Goal: Task Accomplishment & Management: Complete application form

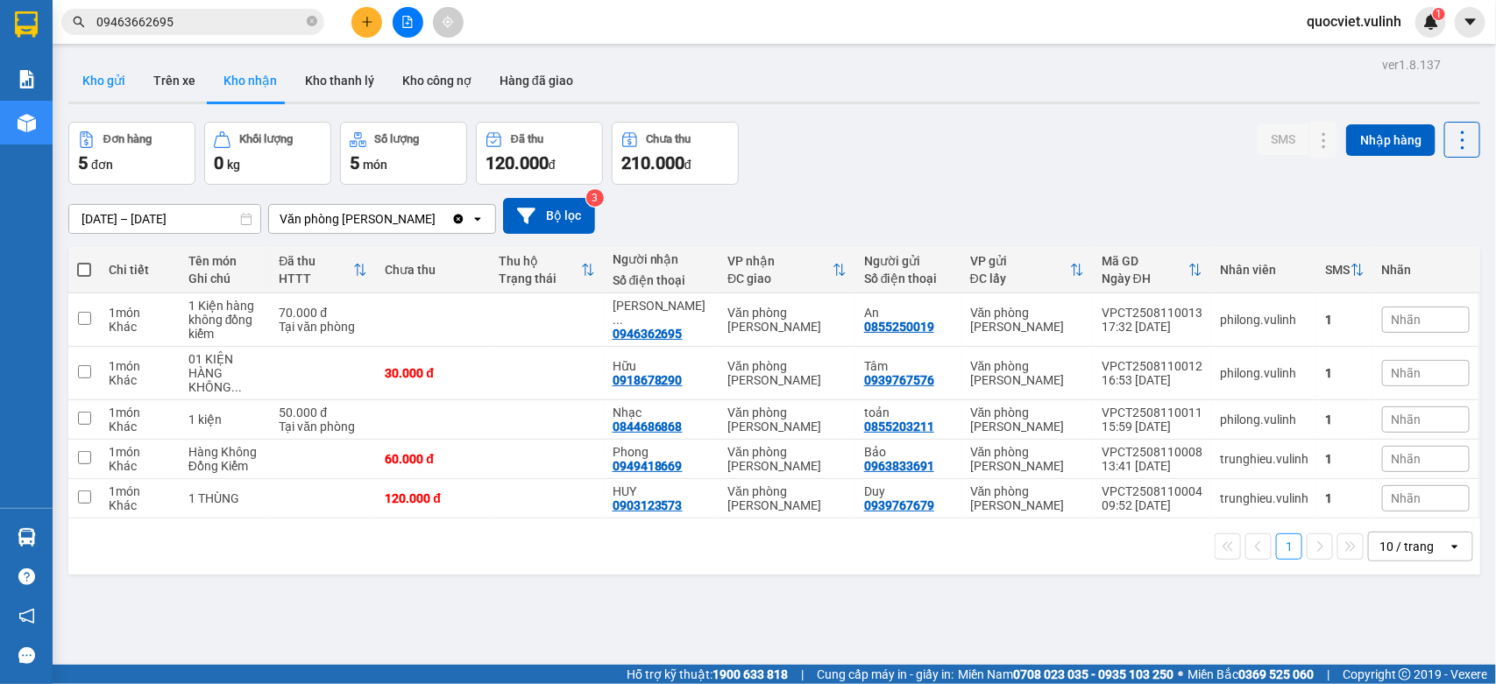
click at [131, 72] on button "Kho gửi" at bounding box center [103, 81] width 71 height 42
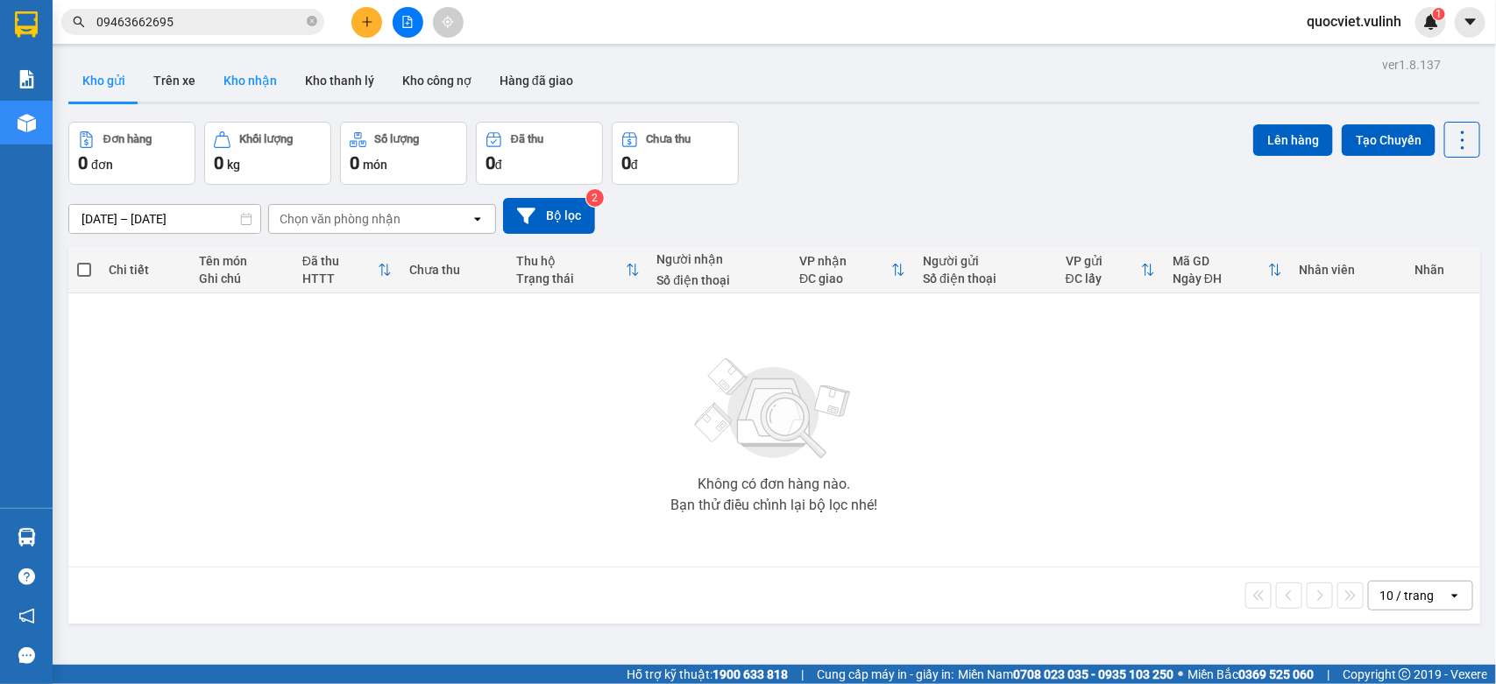
click at [252, 83] on button "Kho nhận" at bounding box center [249, 81] width 81 height 42
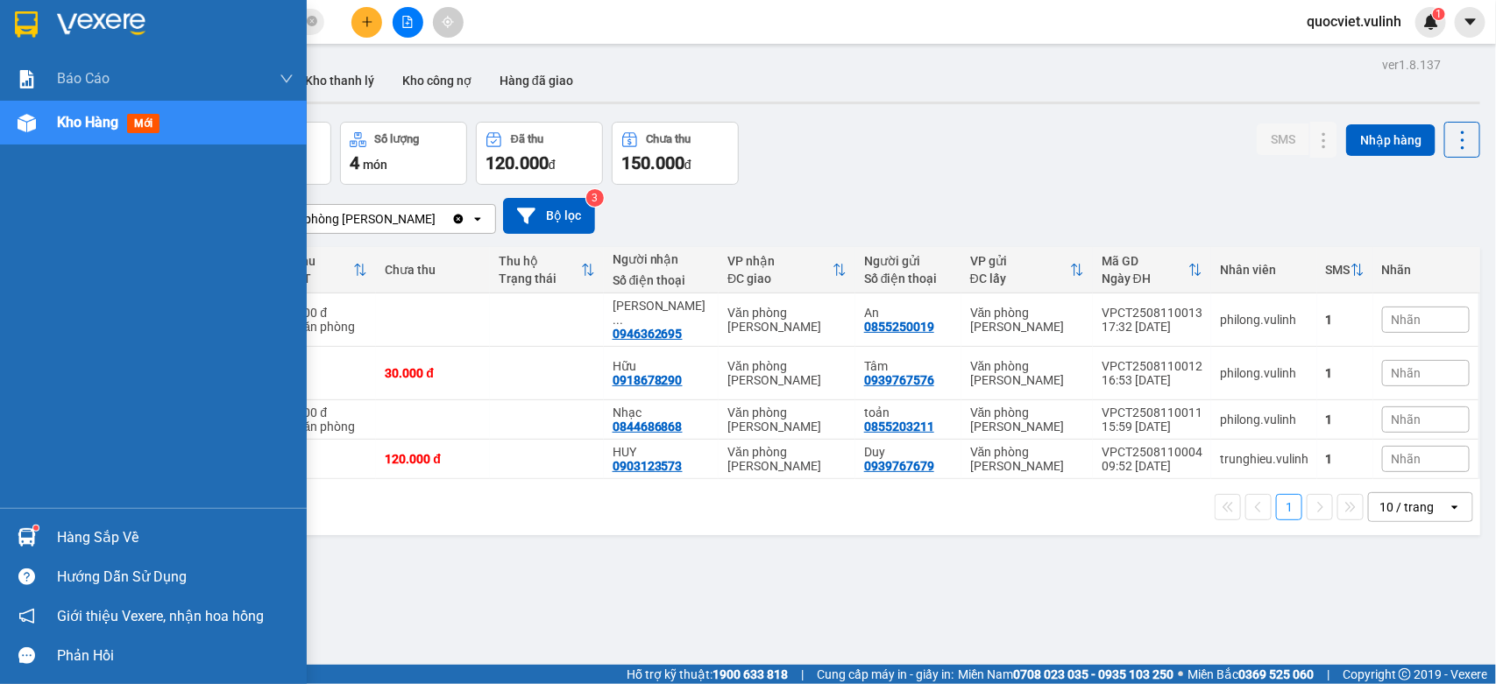
click at [31, 537] on img at bounding box center [27, 537] width 18 height 18
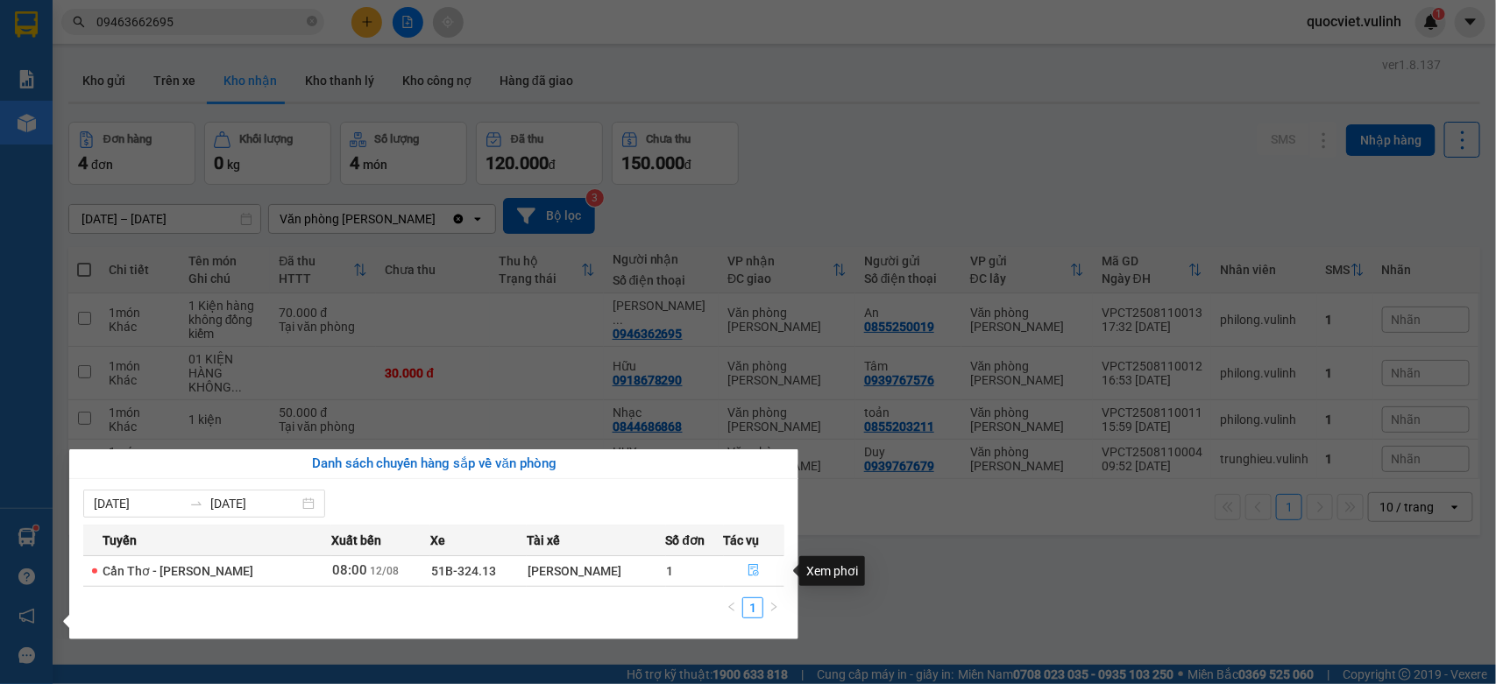
click at [749, 570] on icon "file-done" at bounding box center [754, 570] width 11 height 12
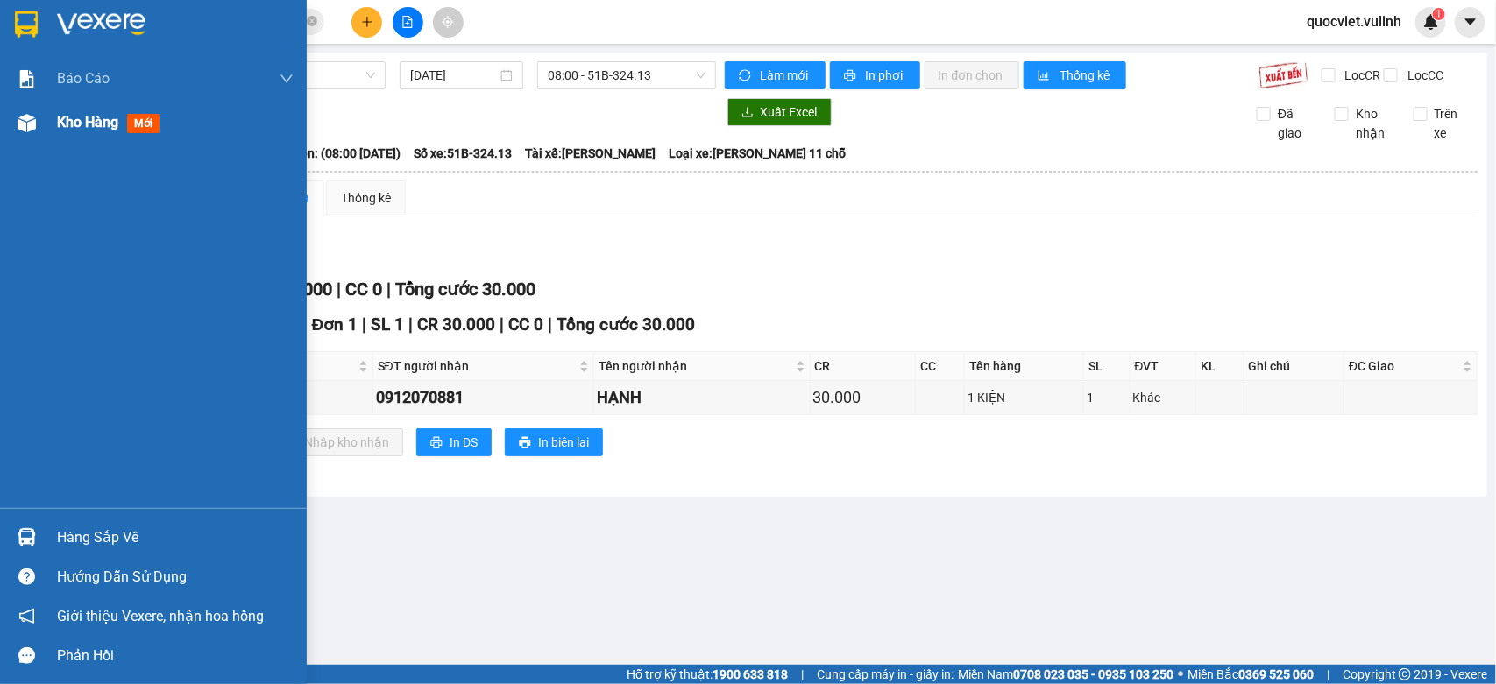
click at [44, 123] on div "Kho hàng mới" at bounding box center [153, 123] width 307 height 44
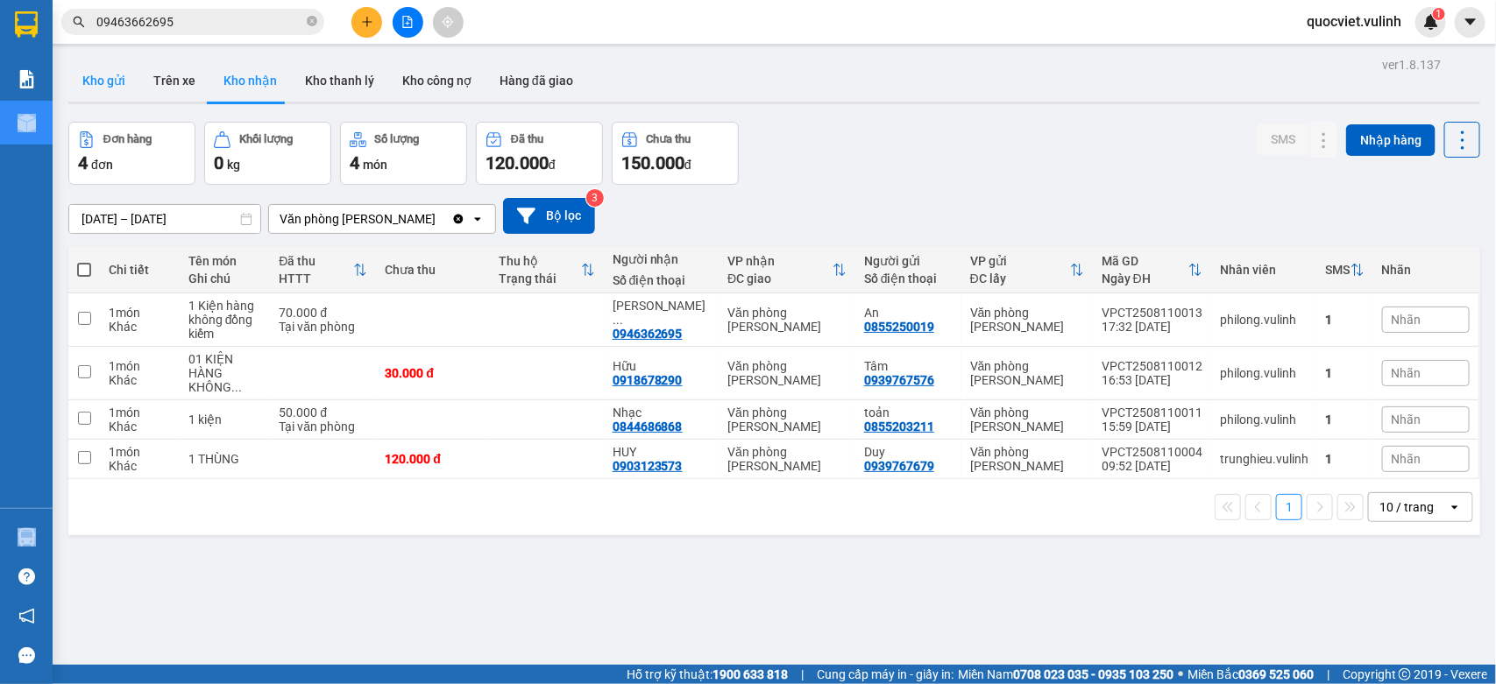
click at [84, 67] on button "Kho gửi" at bounding box center [103, 81] width 71 height 42
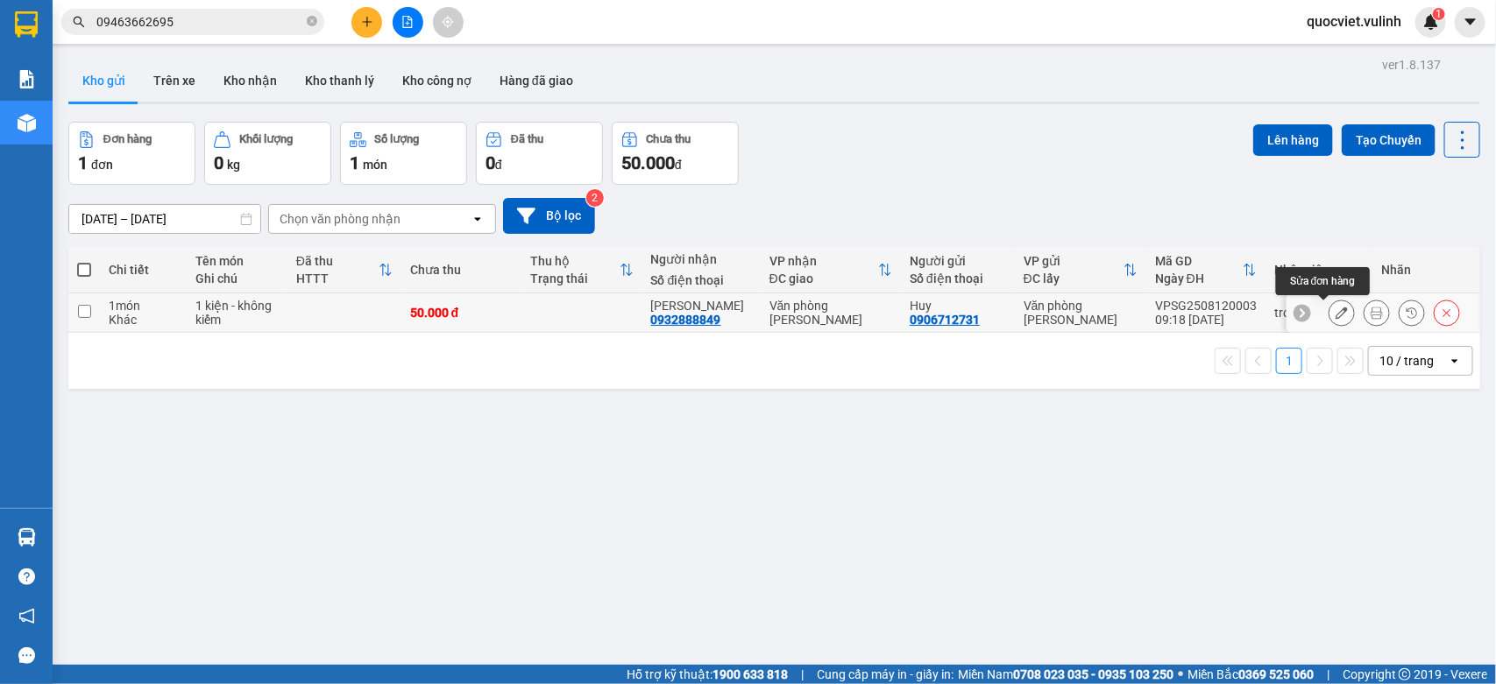
click at [1336, 314] on icon at bounding box center [1342, 313] width 12 height 12
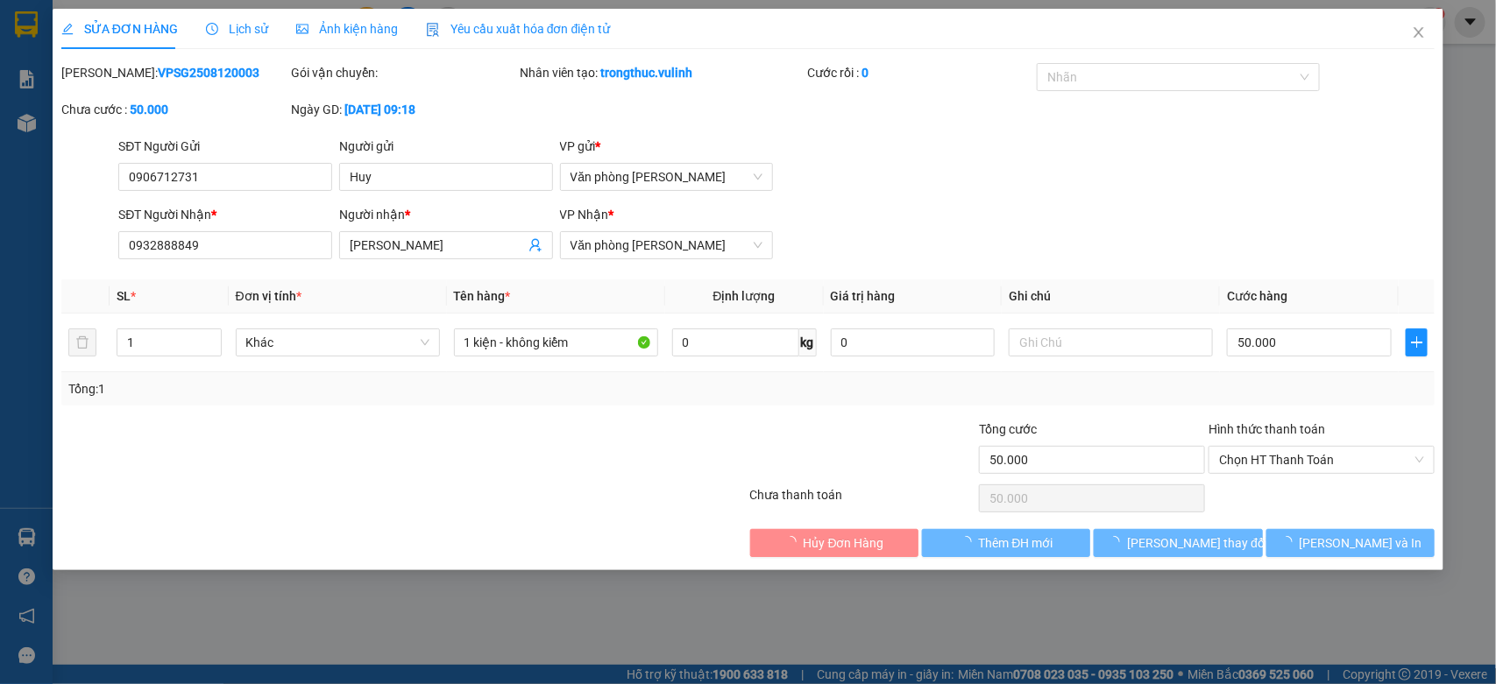
type input "0906712731"
type input "Huy"
type input "0932888849"
type input "[PERSON_NAME]"
type input "50.000"
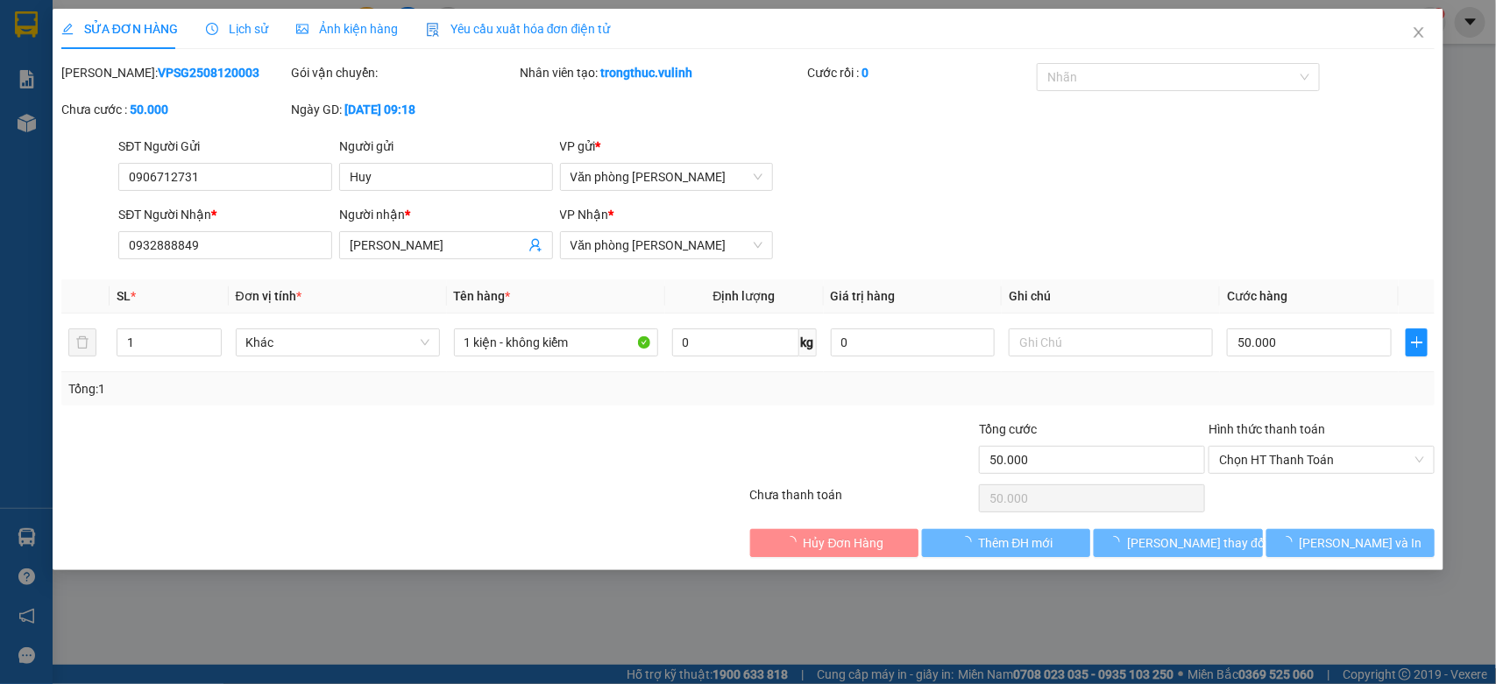
type input "50.000"
click at [292, 171] on input "0906712731" at bounding box center [225, 177] width 214 height 28
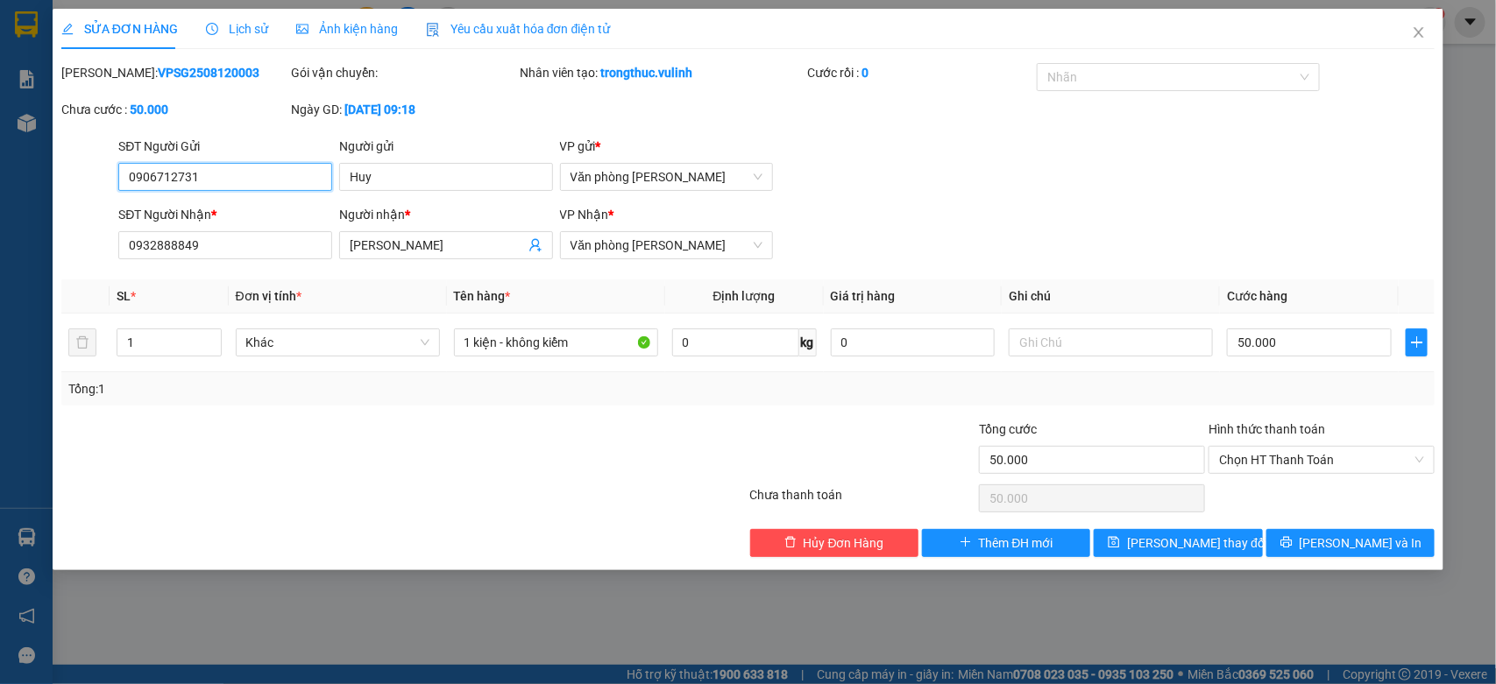
click at [292, 171] on input "0906712731" at bounding box center [225, 177] width 214 height 28
click at [478, 173] on input "Huy" at bounding box center [446, 177] width 214 height 28
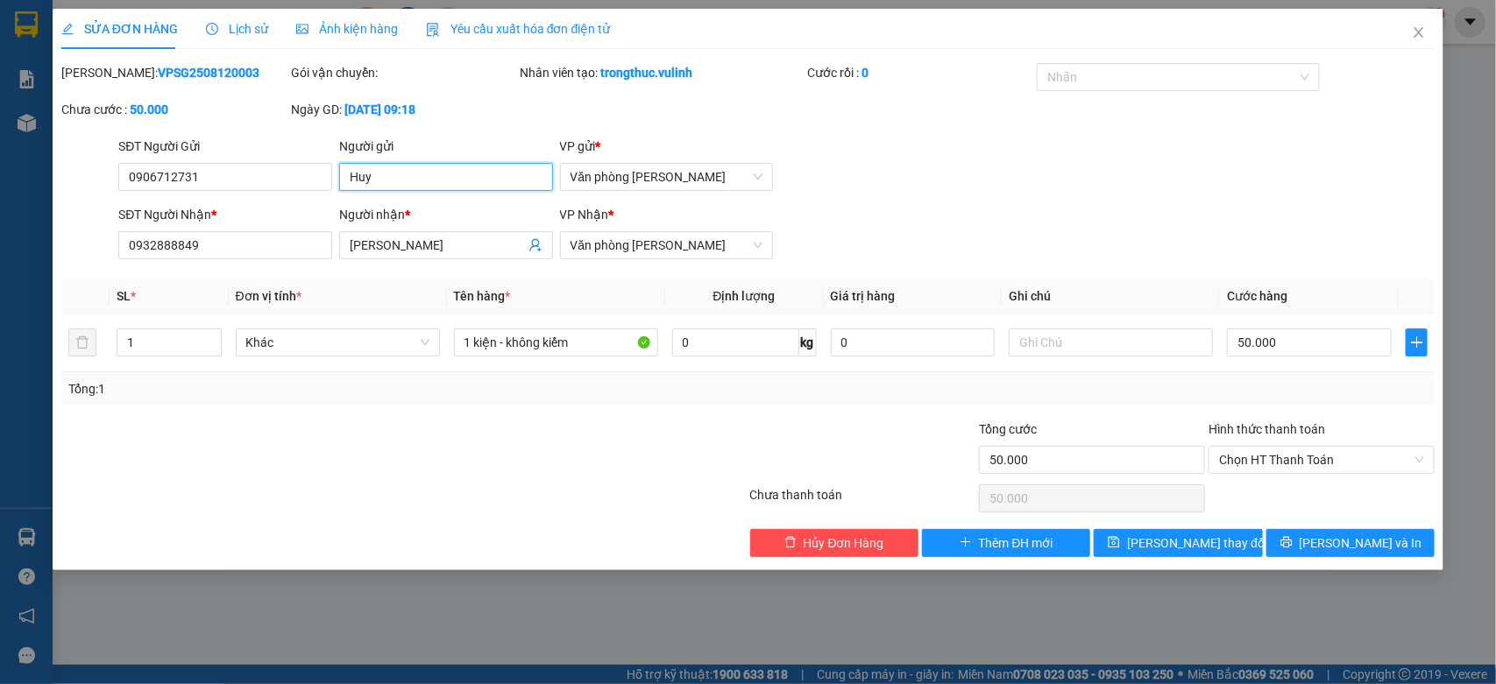
click at [478, 173] on input "Huy" at bounding box center [446, 177] width 214 height 28
click at [432, 244] on input "[PERSON_NAME]" at bounding box center [437, 245] width 175 height 19
drag, startPoint x: 432, startPoint y: 244, endPoint x: 400, endPoint y: 238, distance: 32.8
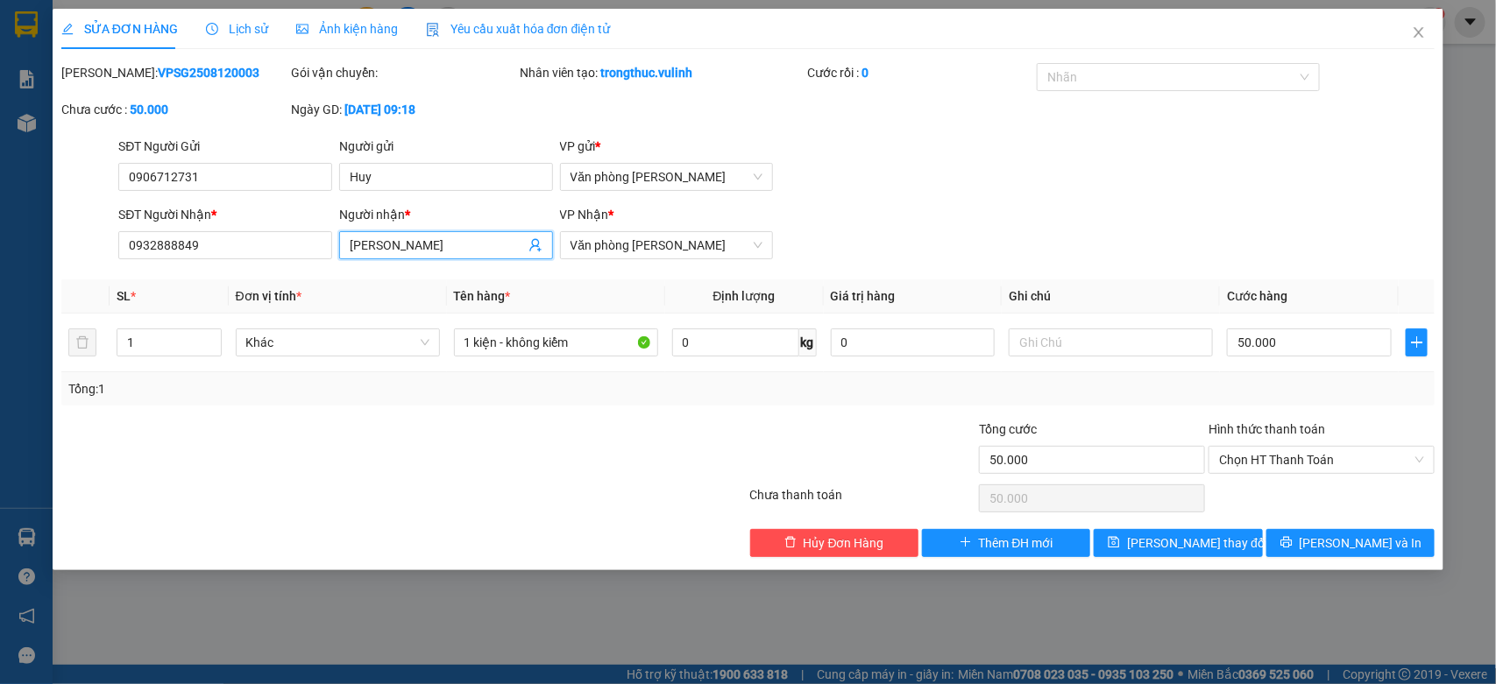
click at [400, 238] on input "[PERSON_NAME]" at bounding box center [437, 245] width 175 height 19
click at [321, 245] on input "0932888849" at bounding box center [225, 245] width 214 height 28
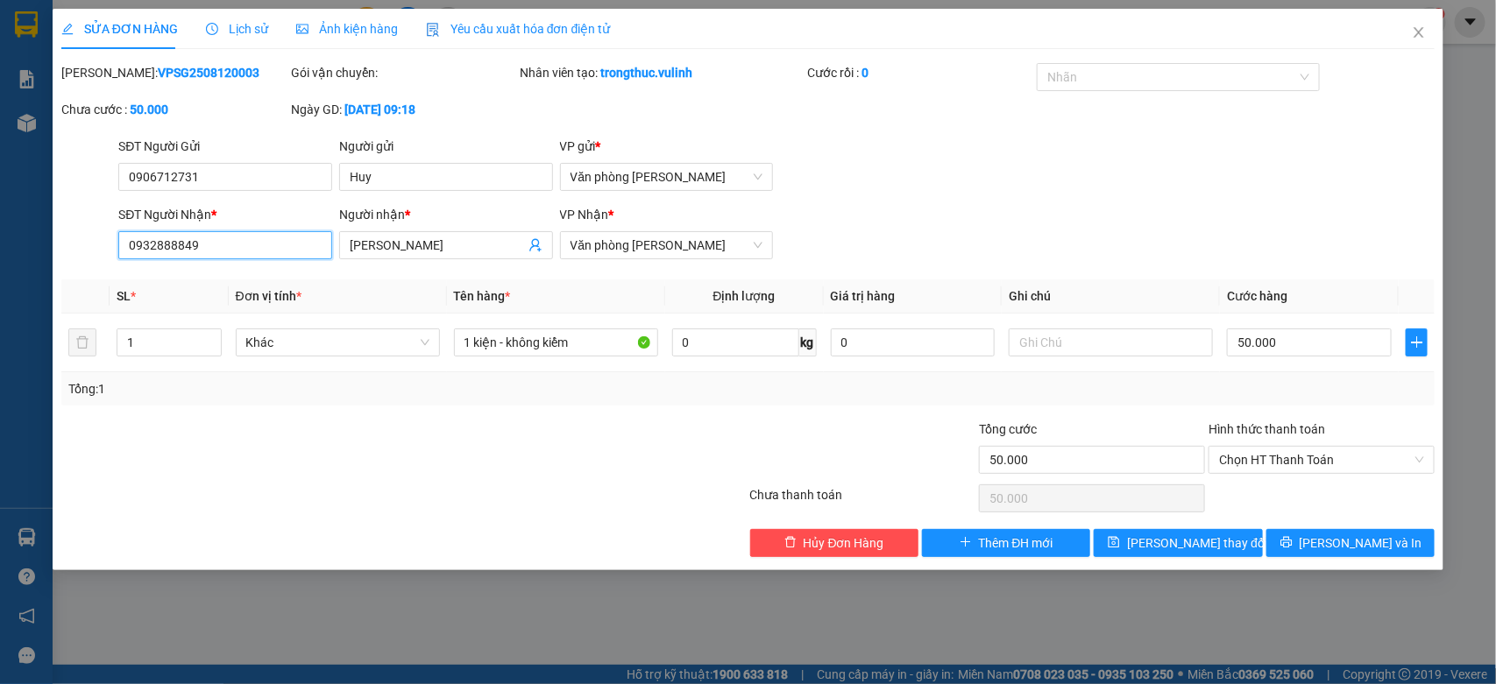
click at [321, 245] on input "0932888849" at bounding box center [225, 245] width 214 height 28
click at [1411, 51] on span "Close" at bounding box center [1418, 33] width 49 height 49
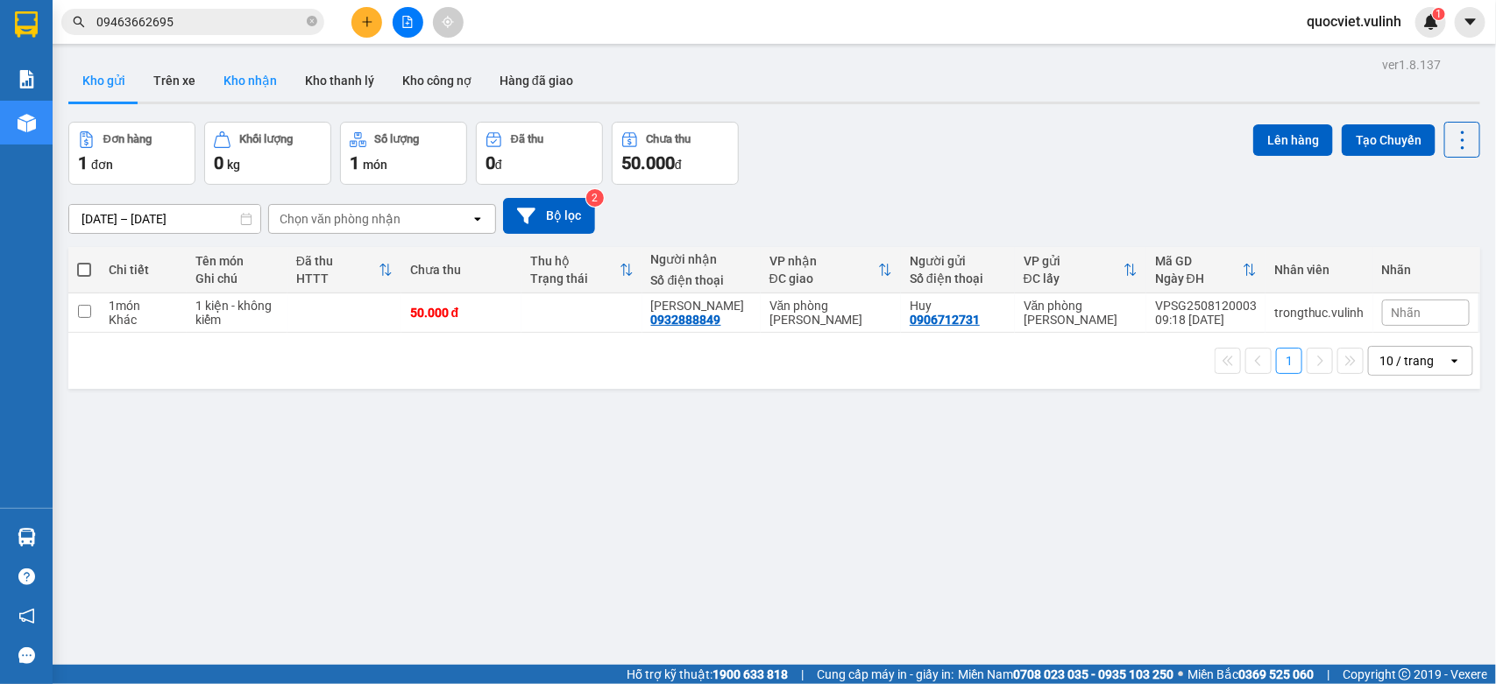
click at [278, 62] on button "Kho nhận" at bounding box center [249, 81] width 81 height 42
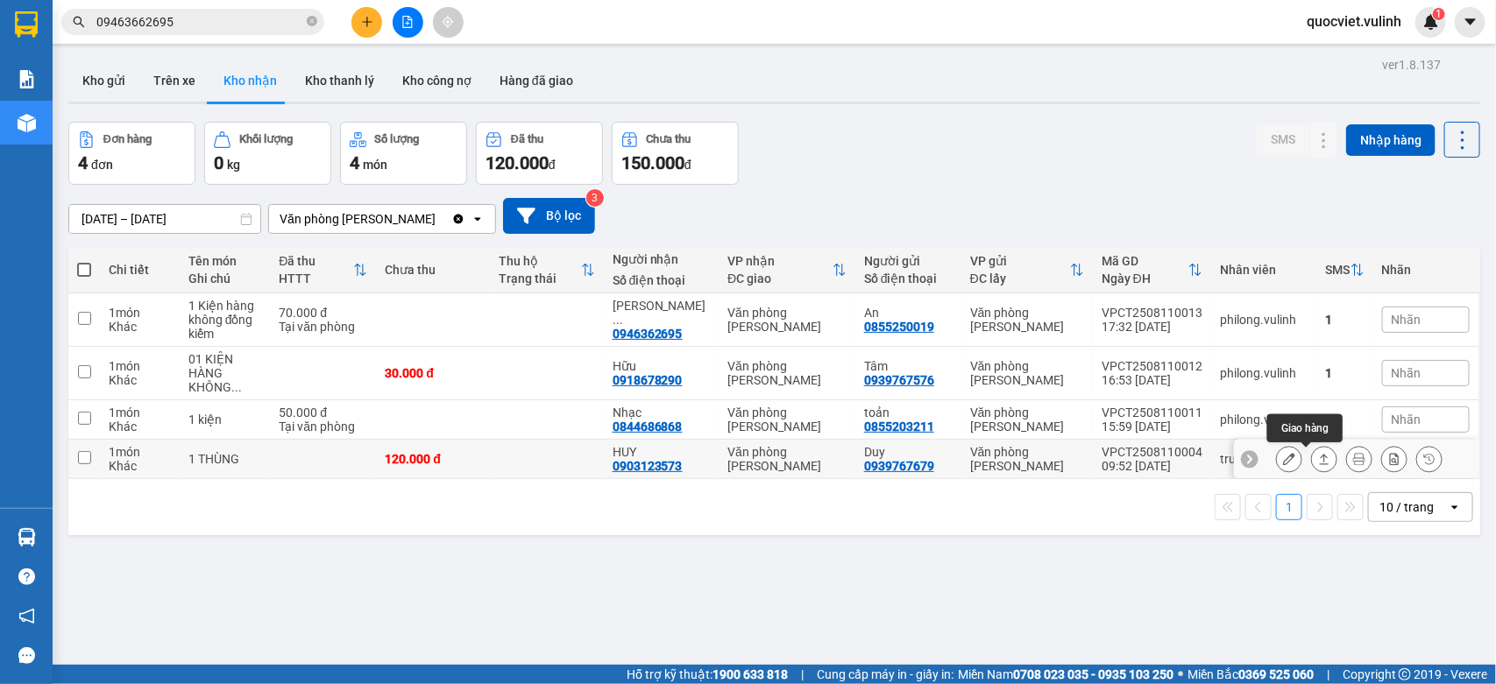
click at [1318, 465] on icon at bounding box center [1324, 459] width 12 height 12
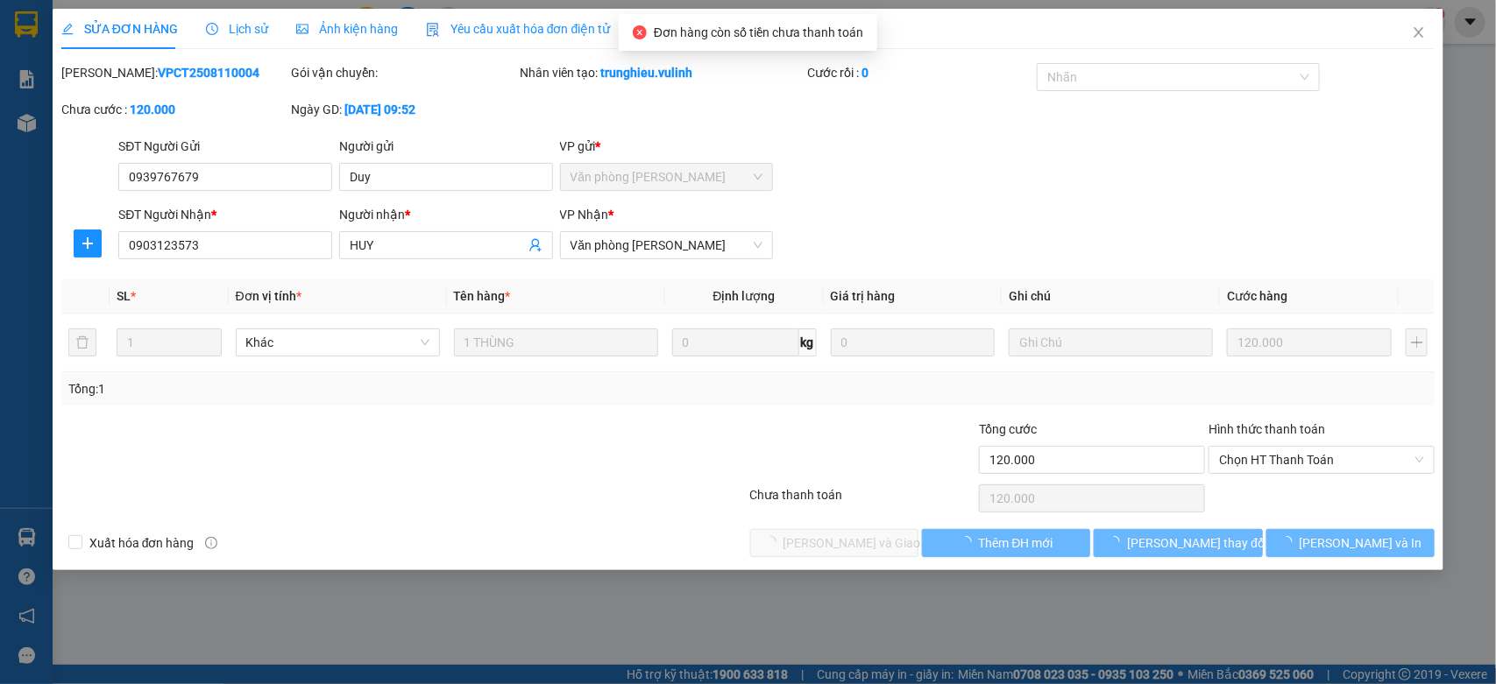
type input "0939767679"
type input "Duy"
type input "0903123573"
type input "HUY"
type input "120.000"
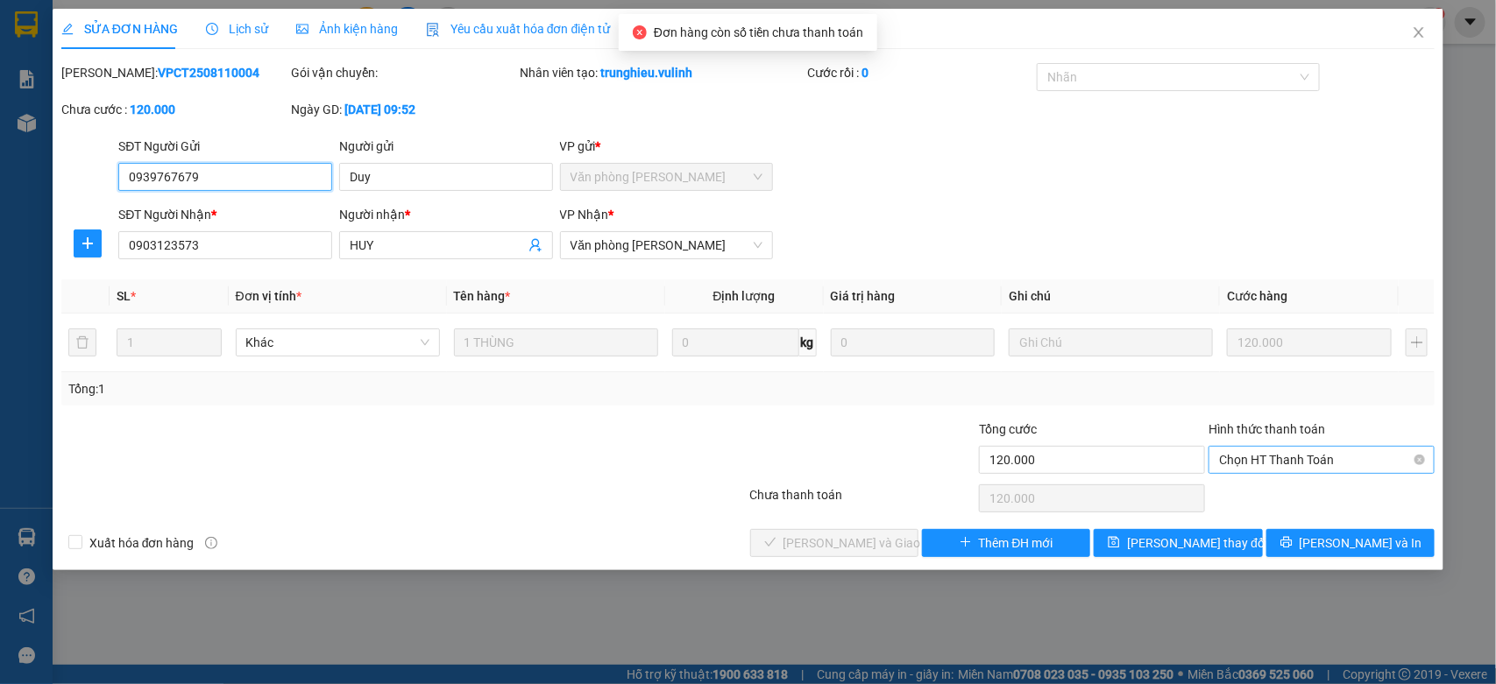
click at [1284, 465] on span "Chọn HT Thanh Toán" at bounding box center [1321, 460] width 205 height 26
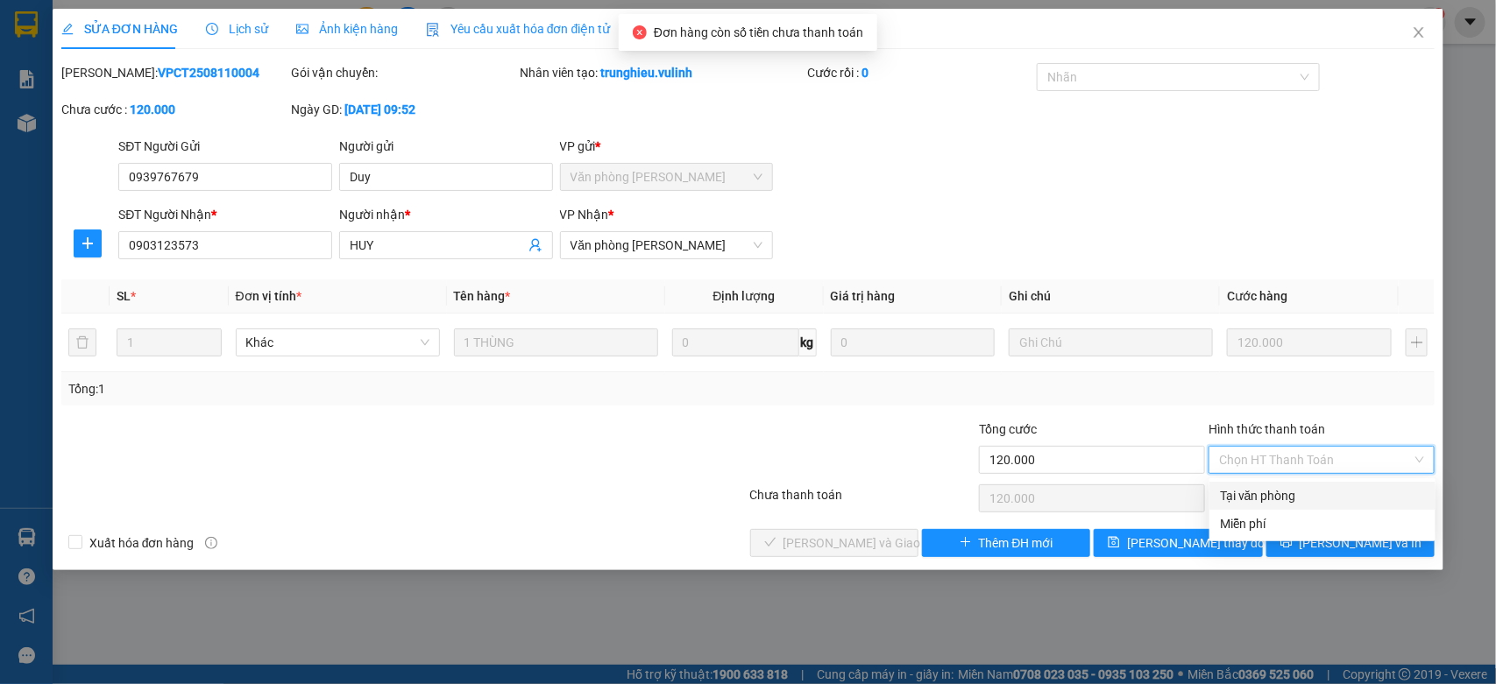
click at [1279, 487] on div "Tại văn phòng" at bounding box center [1322, 495] width 205 height 19
type input "0"
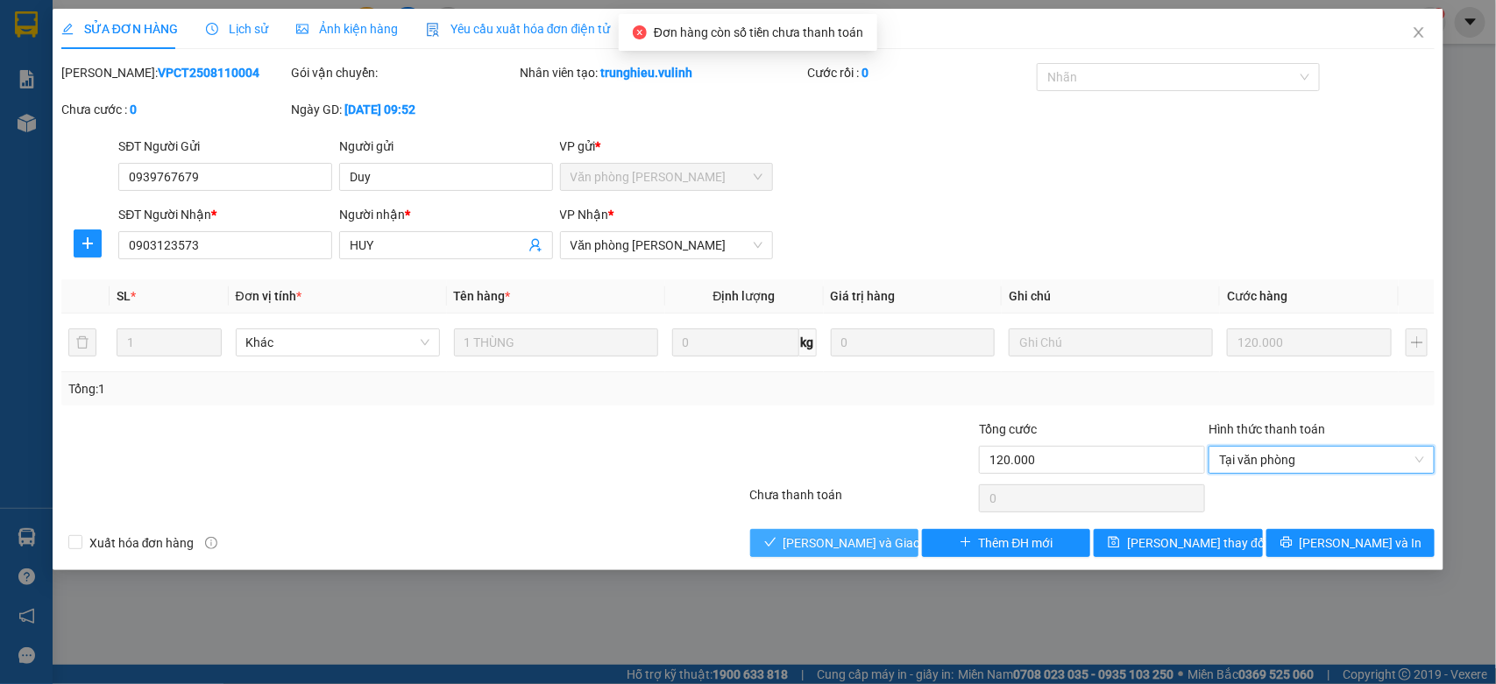
click at [768, 549] on button "[PERSON_NAME] và Giao hàng" at bounding box center [834, 543] width 168 height 28
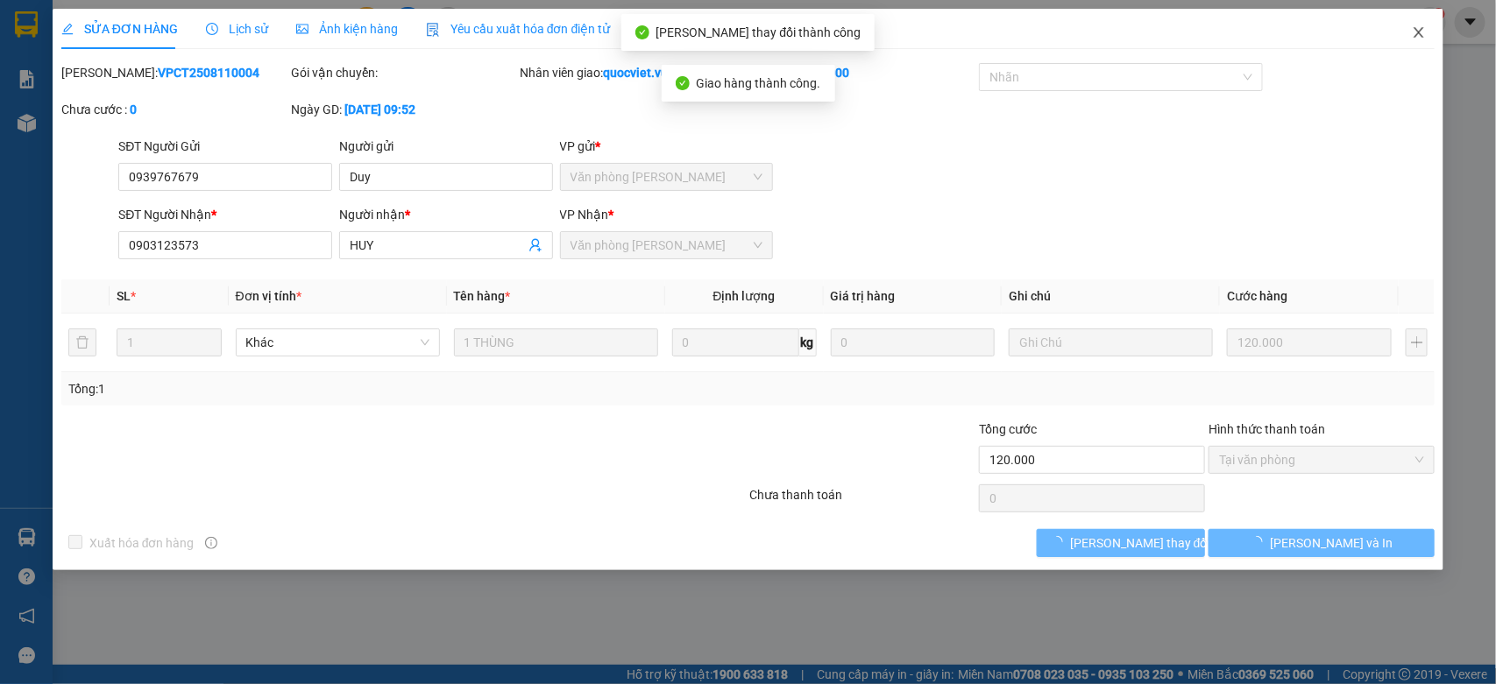
click at [1426, 36] on icon "close" at bounding box center [1419, 32] width 14 height 14
